Goal: Task Accomplishment & Management: Use online tool/utility

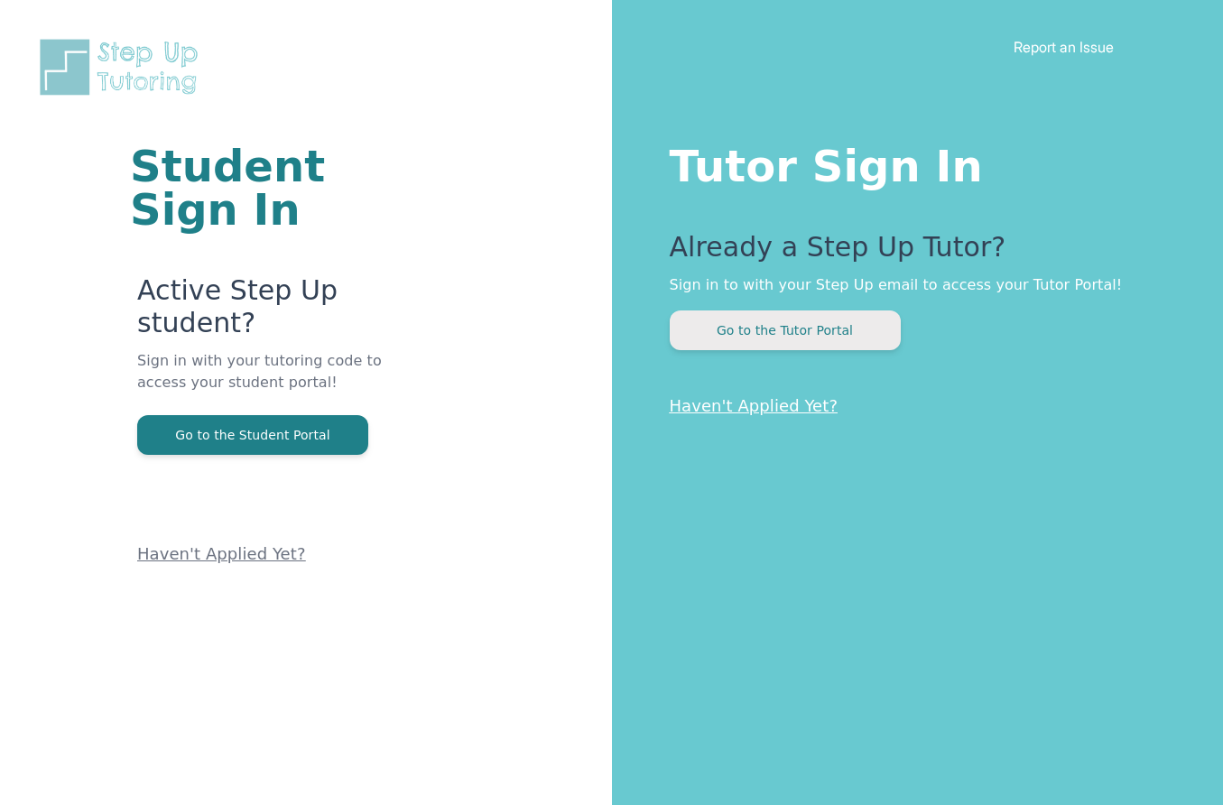
click at [808, 344] on button "Go to the Tutor Portal" at bounding box center [785, 331] width 231 height 40
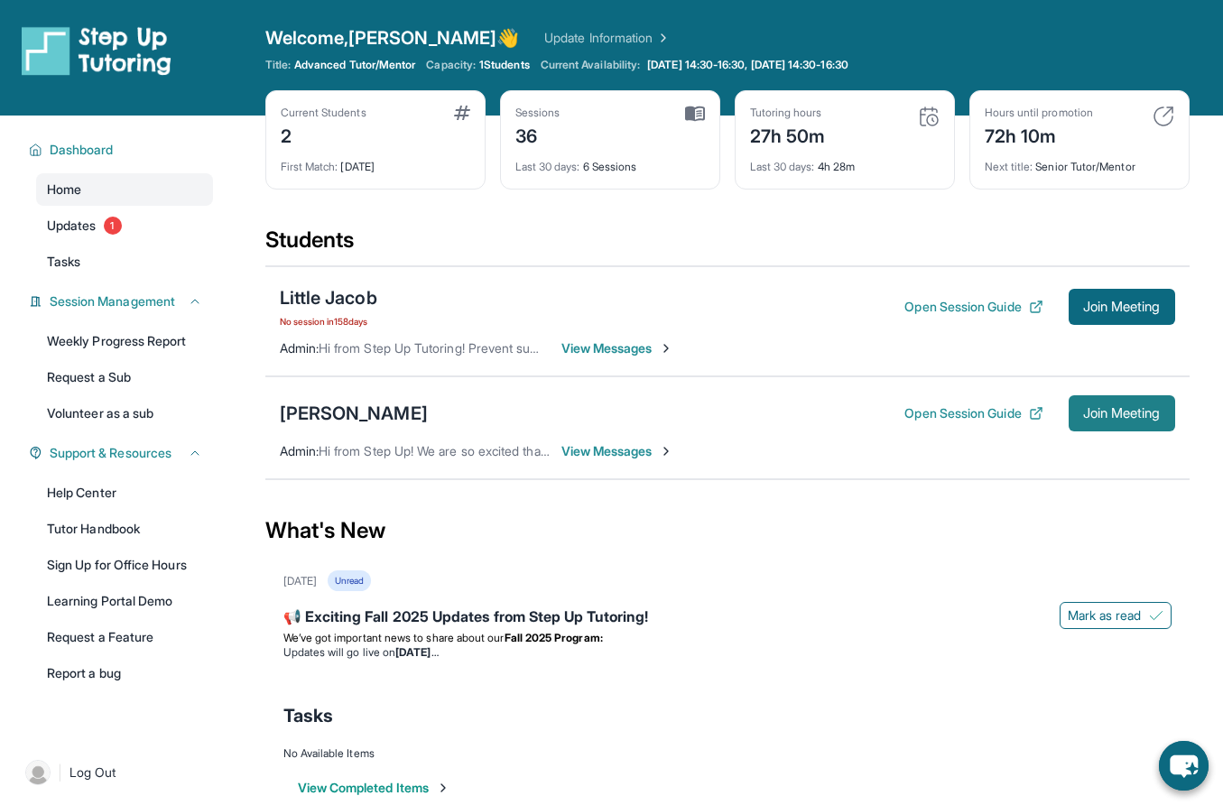
click at [1109, 426] on button "Join Meeting" at bounding box center [1122, 413] width 107 height 36
click at [1098, 309] on span "Join Meeting" at bounding box center [1122, 306] width 78 height 11
click at [469, 641] on span "We’ve got important news to share about our" at bounding box center [393, 638] width 221 height 14
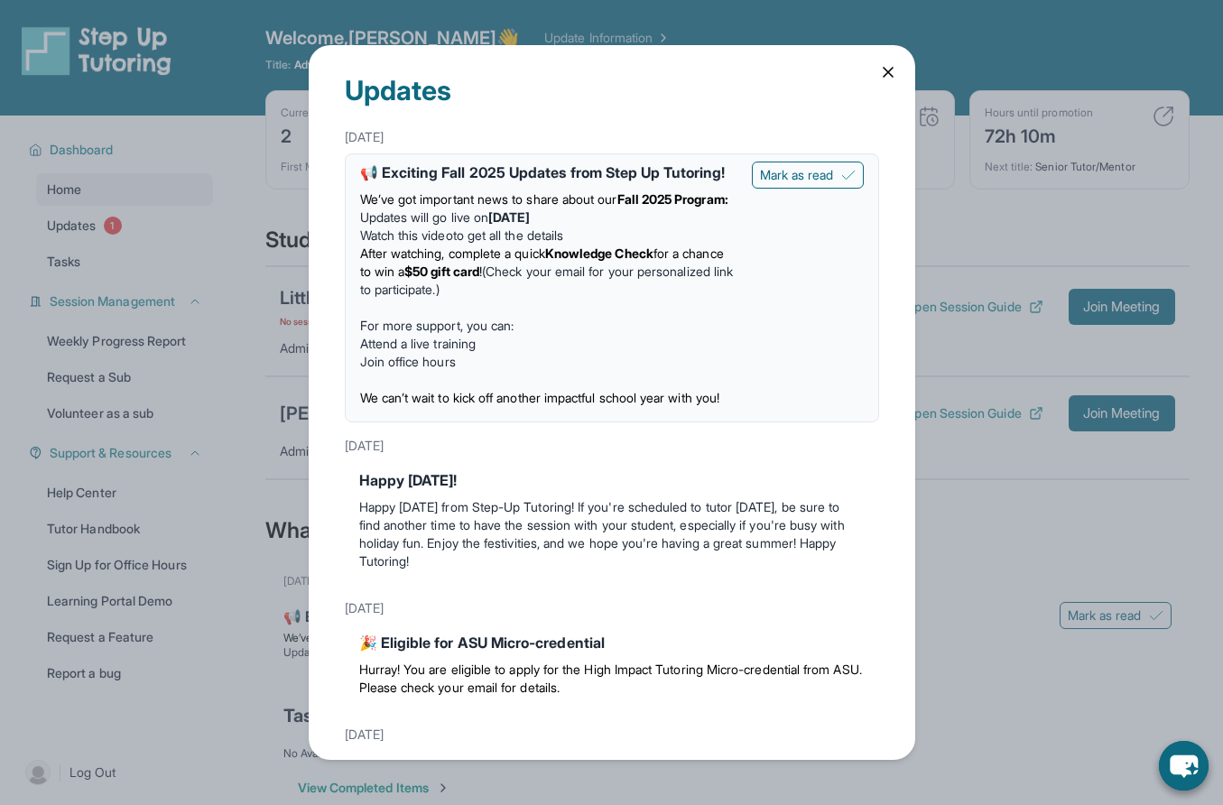
scroll to position [11, 0]
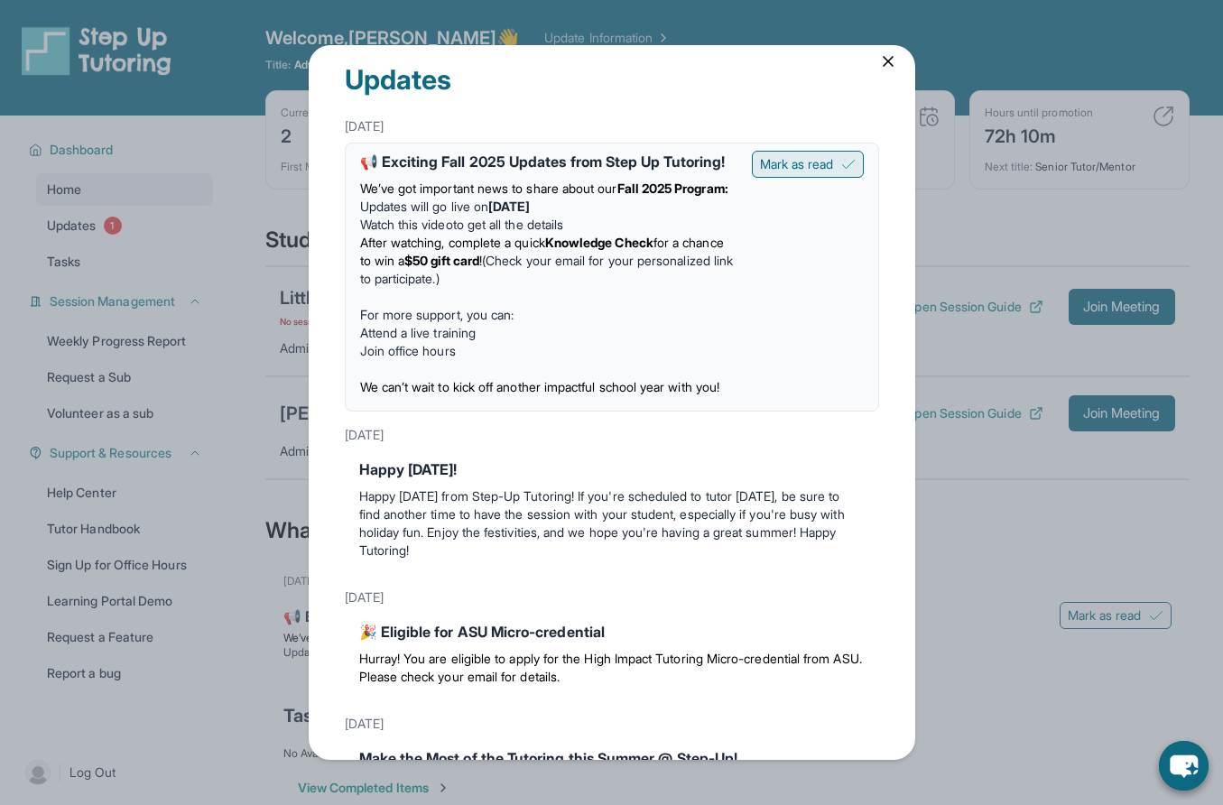
click at [819, 174] on button "Mark as read" at bounding box center [808, 164] width 112 height 27
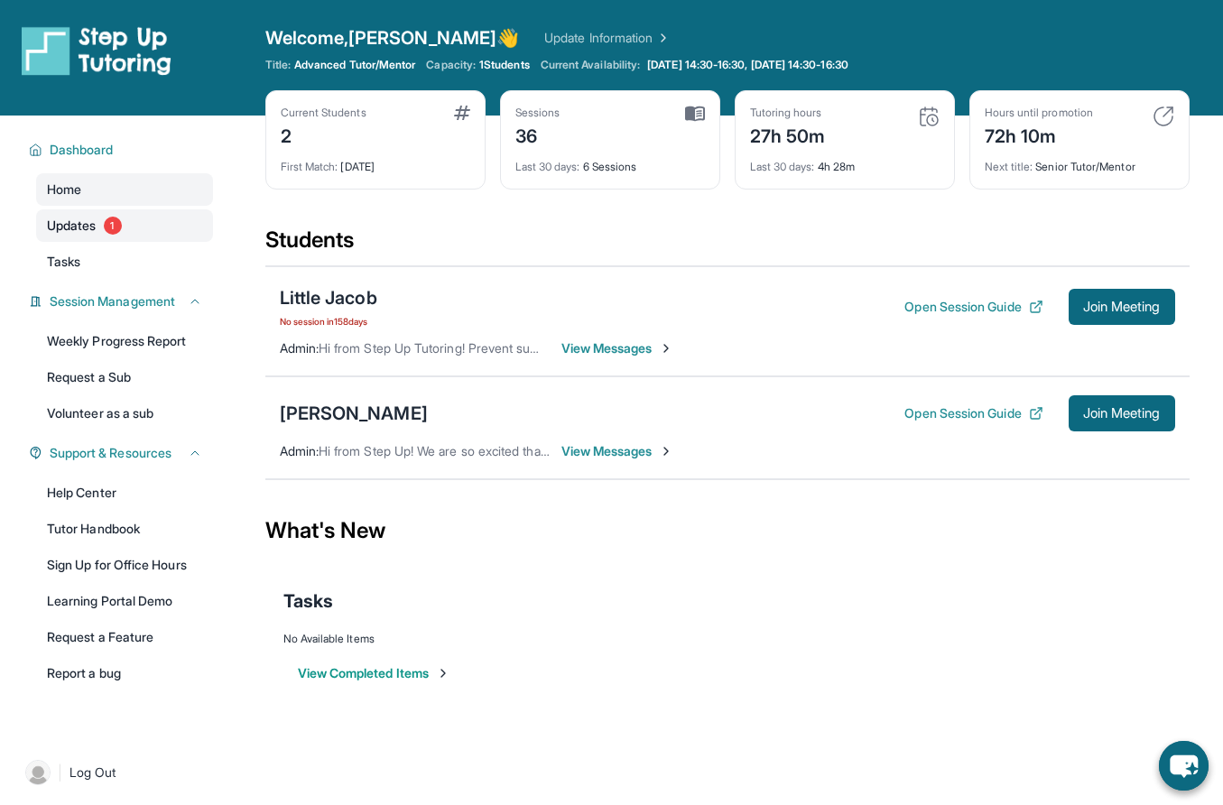
click at [95, 226] on span "Updates" at bounding box center [72, 226] width 50 height 18
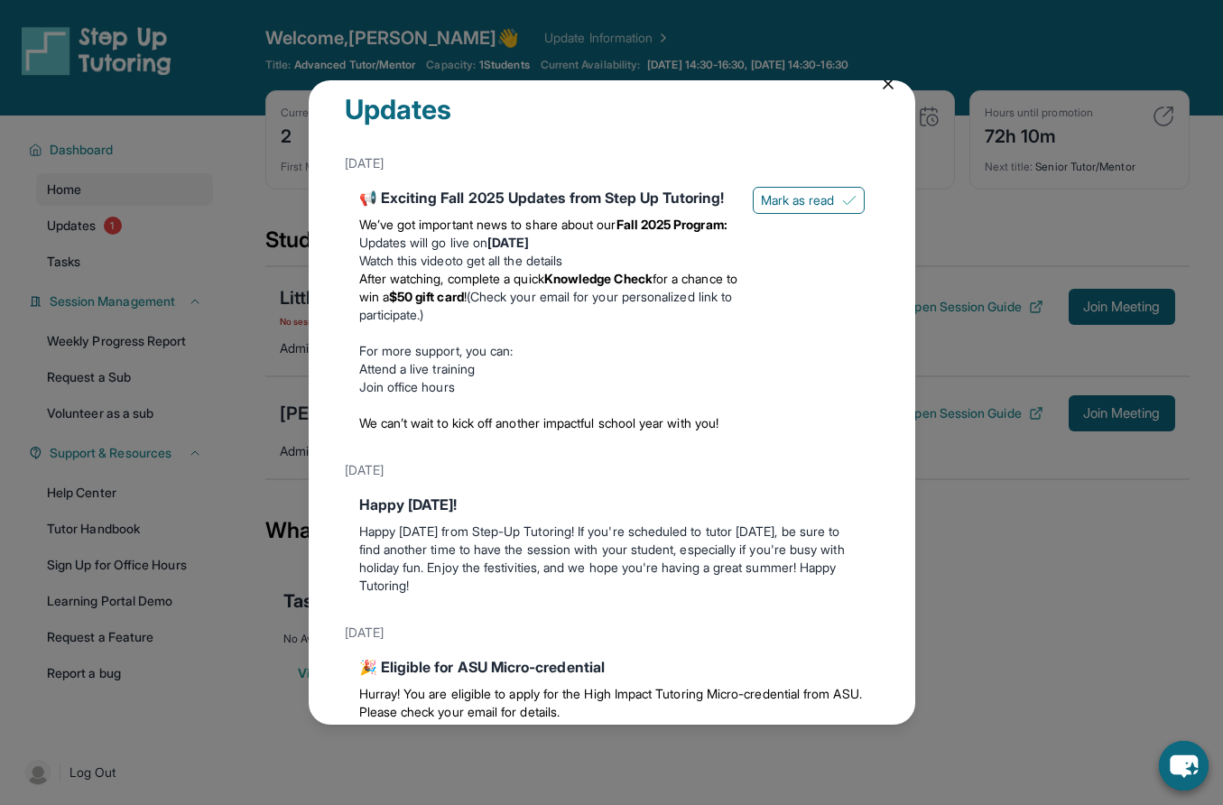
scroll to position [35, 0]
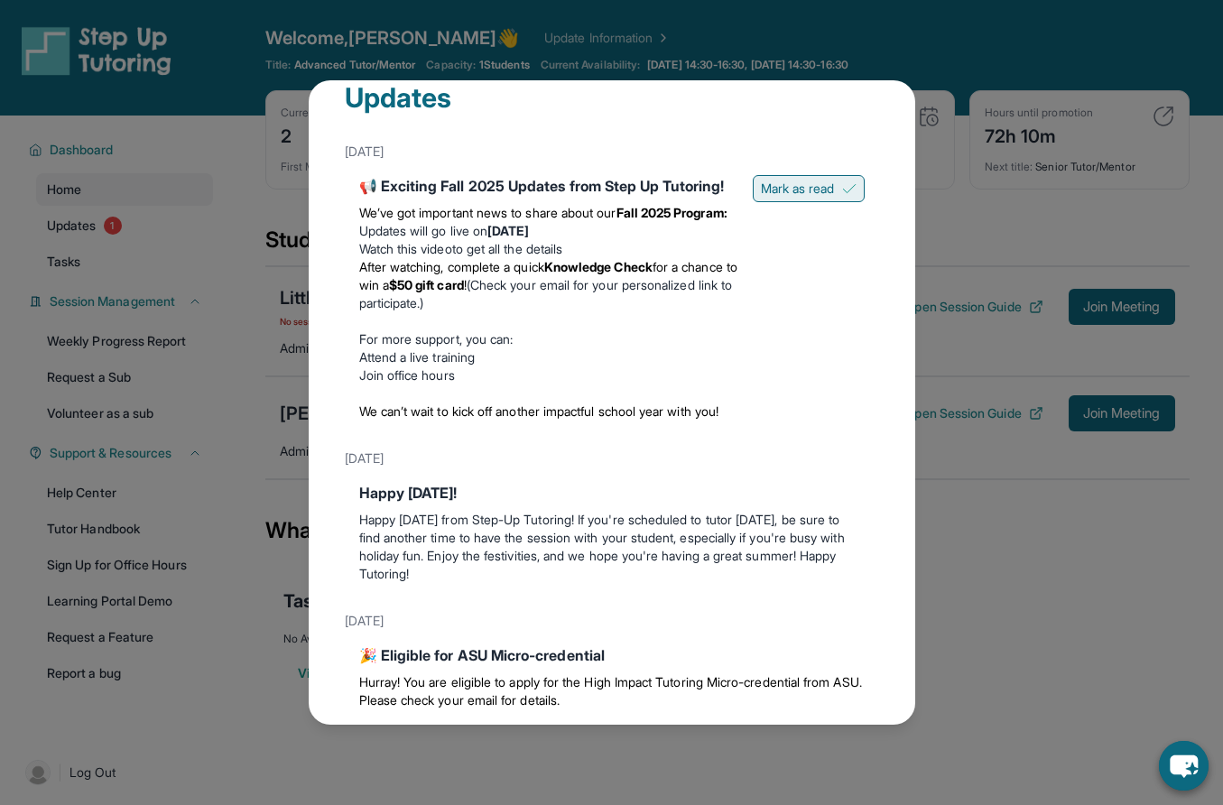
click at [770, 185] on span "Mark as read" at bounding box center [798, 189] width 74 height 18
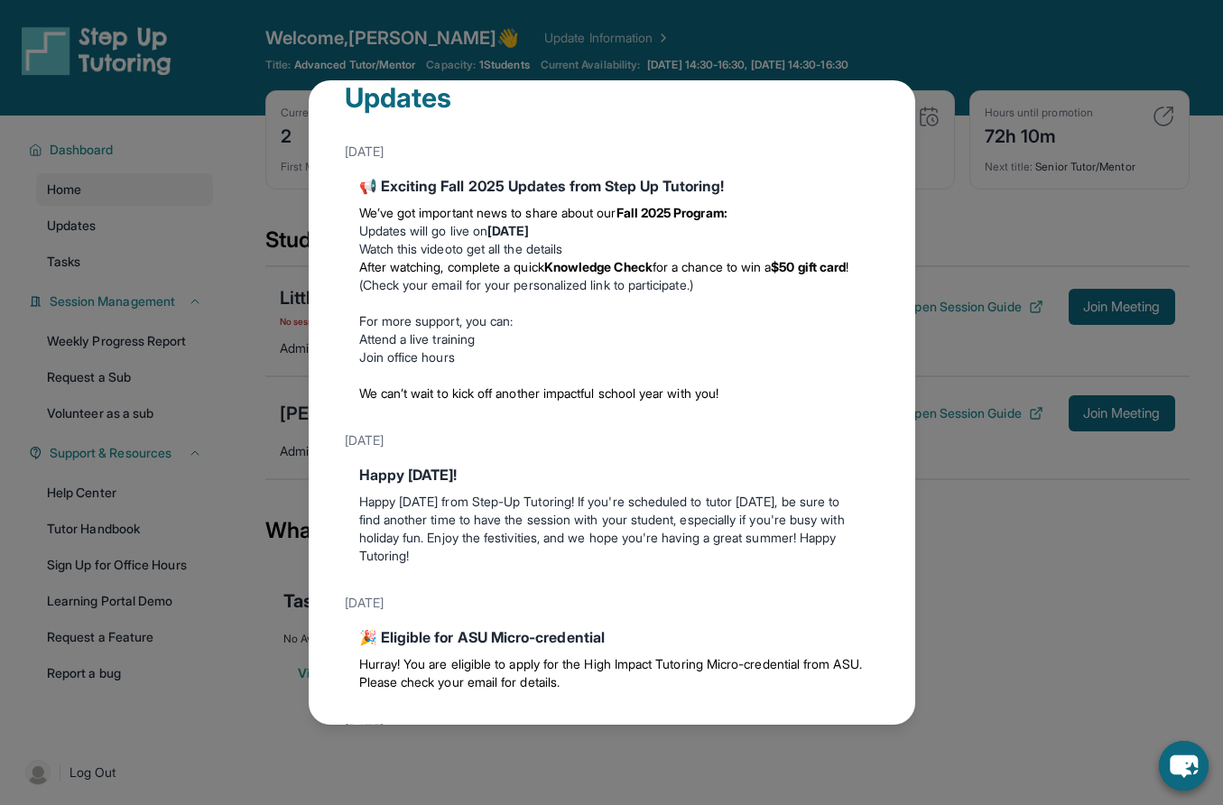
click at [1018, 305] on div "Updates [DATE] 📢 Exciting Fall 2025 Updates from Step Up Tutoring! We’ve got im…" at bounding box center [611, 402] width 1223 height 805
